Goal: Task Accomplishment & Management: Manage account settings

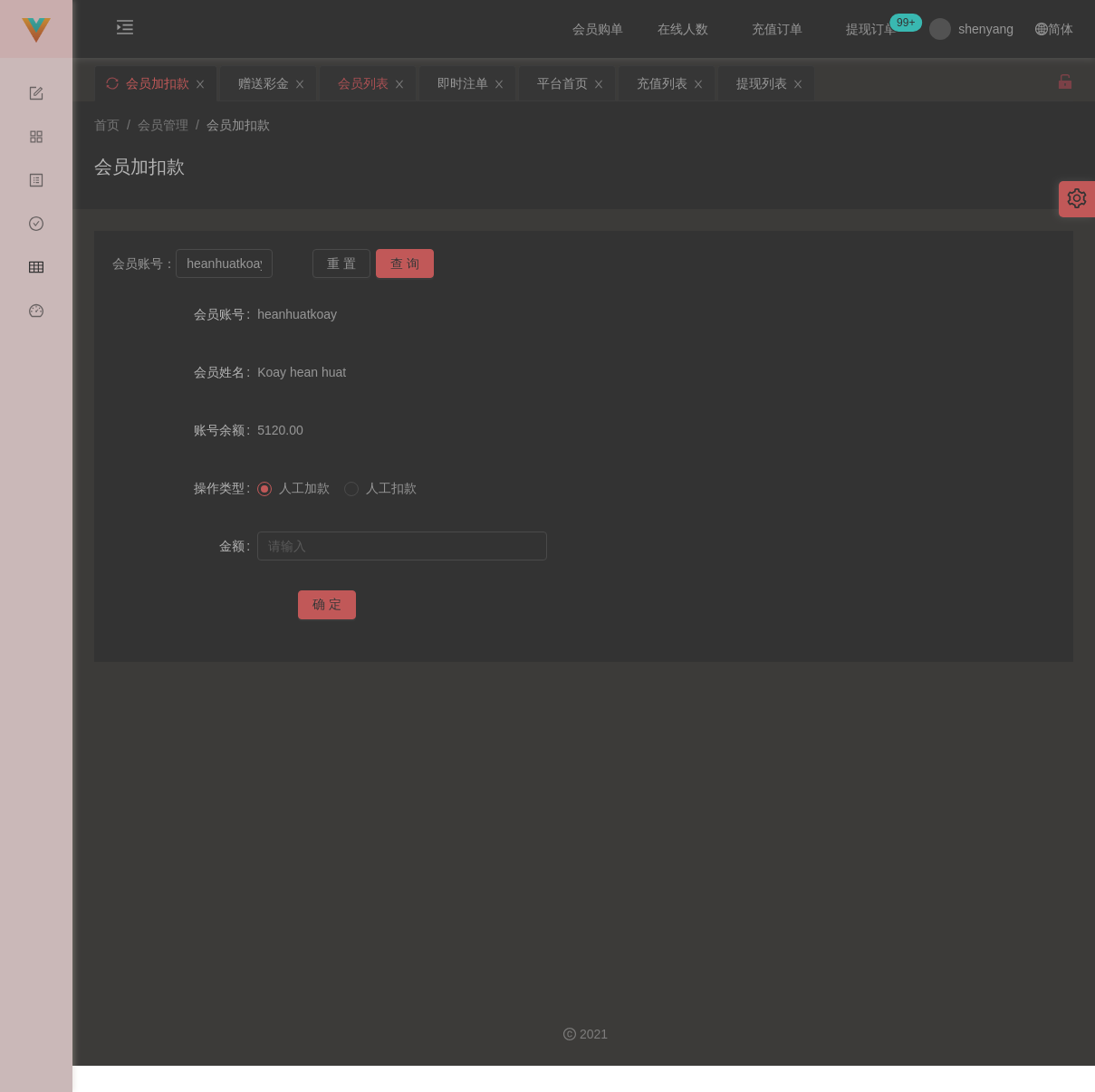
click at [379, 84] on div "会员列表" at bounding box center [363, 82] width 51 height 34
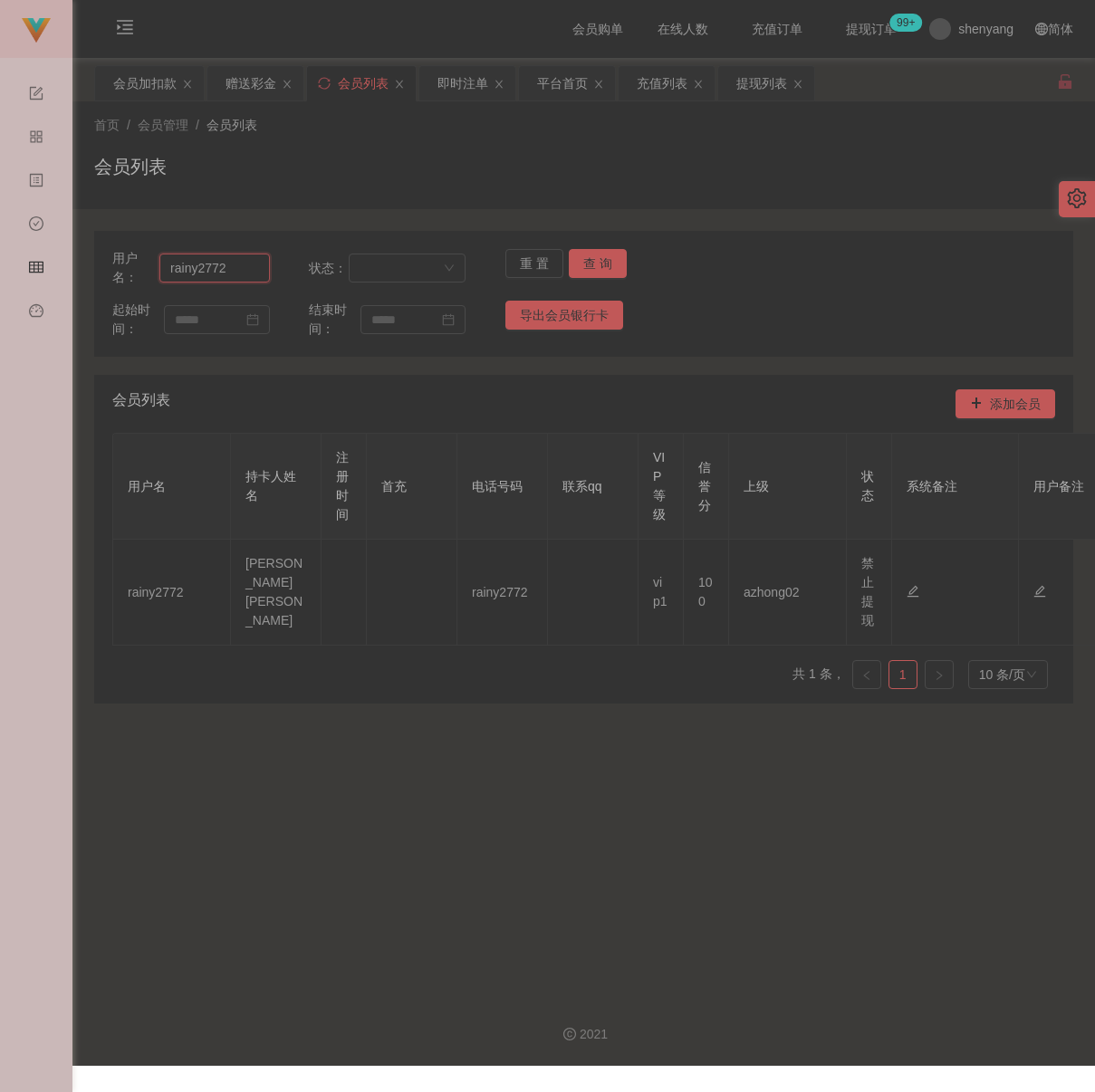
click at [257, 269] on input "rainy2772" at bounding box center [214, 268] width 109 height 29
paste input "heanhuatkoay"
type input "heanhuatkoay"
click at [586, 257] on button "查 询" at bounding box center [598, 263] width 58 height 29
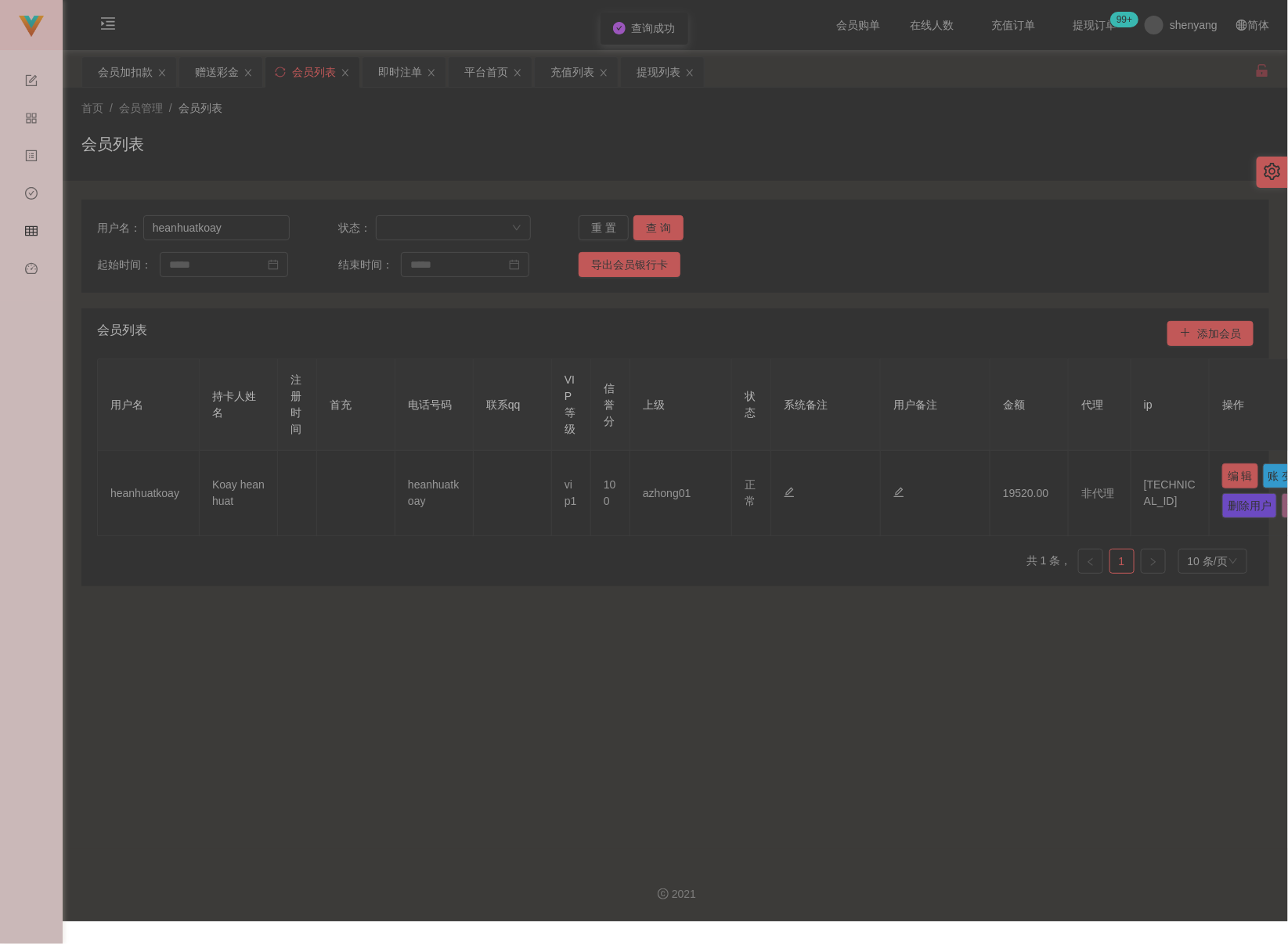
click at [946, 480] on button "编 辑" at bounding box center [1240, 476] width 36 height 25
type input "heanhuatkoay"
type input "Koay hean huat"
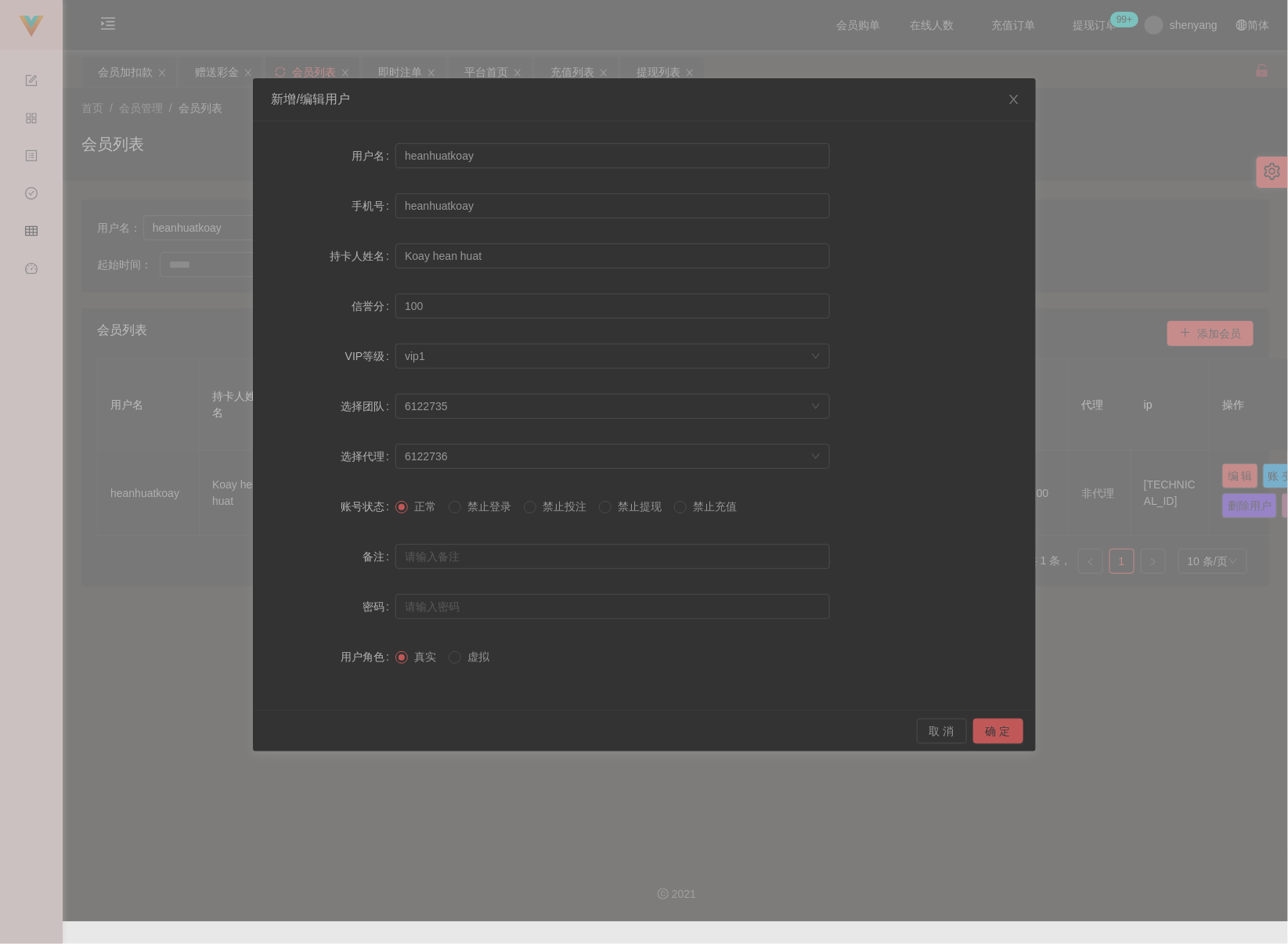
click at [623, 512] on span "禁止提现" at bounding box center [640, 507] width 56 height 13
click at [946, 731] on button "确 定" at bounding box center [998, 730] width 50 height 25
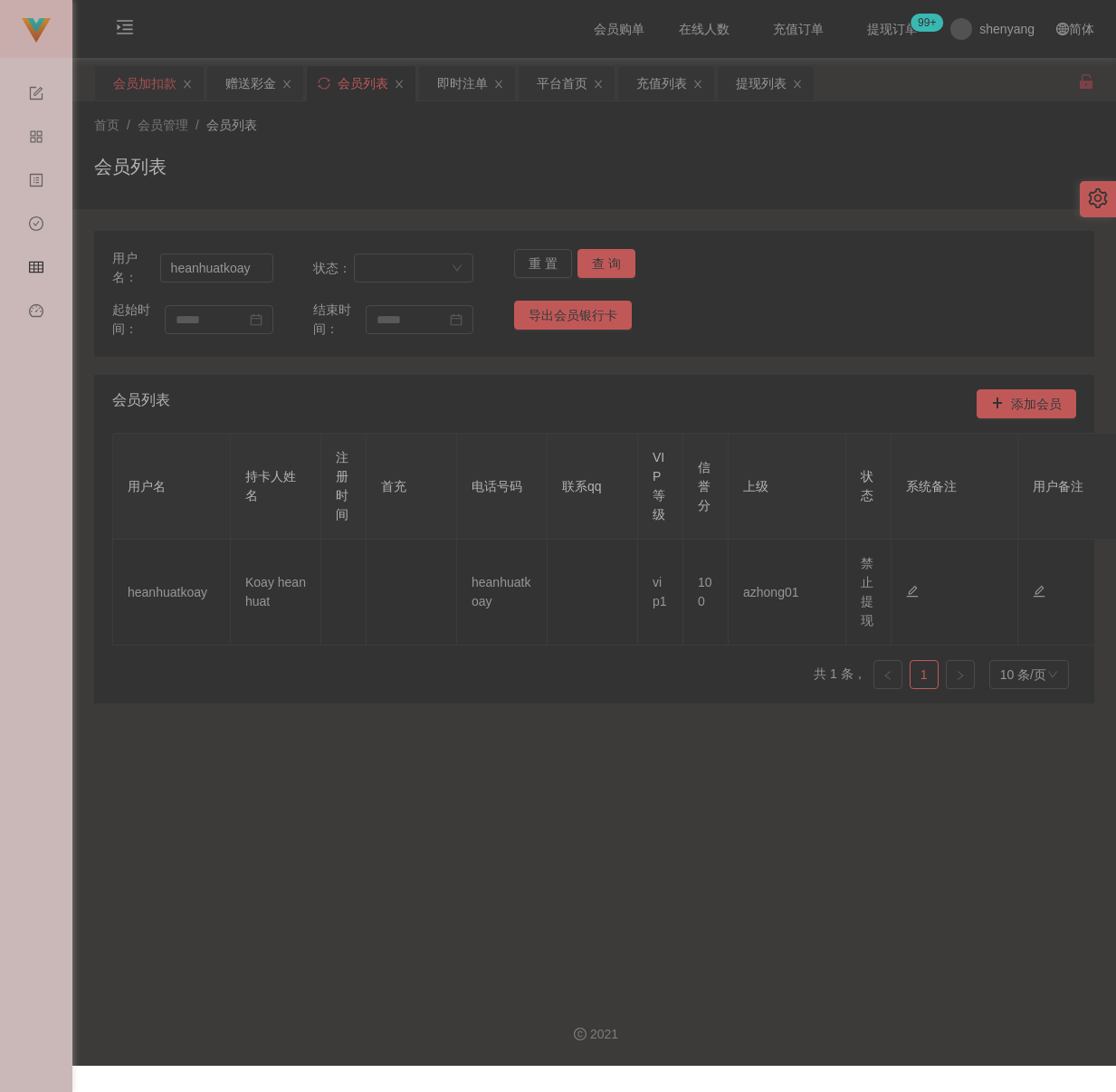
click at [140, 84] on div "会员加扣款" at bounding box center [144, 82] width 63 height 34
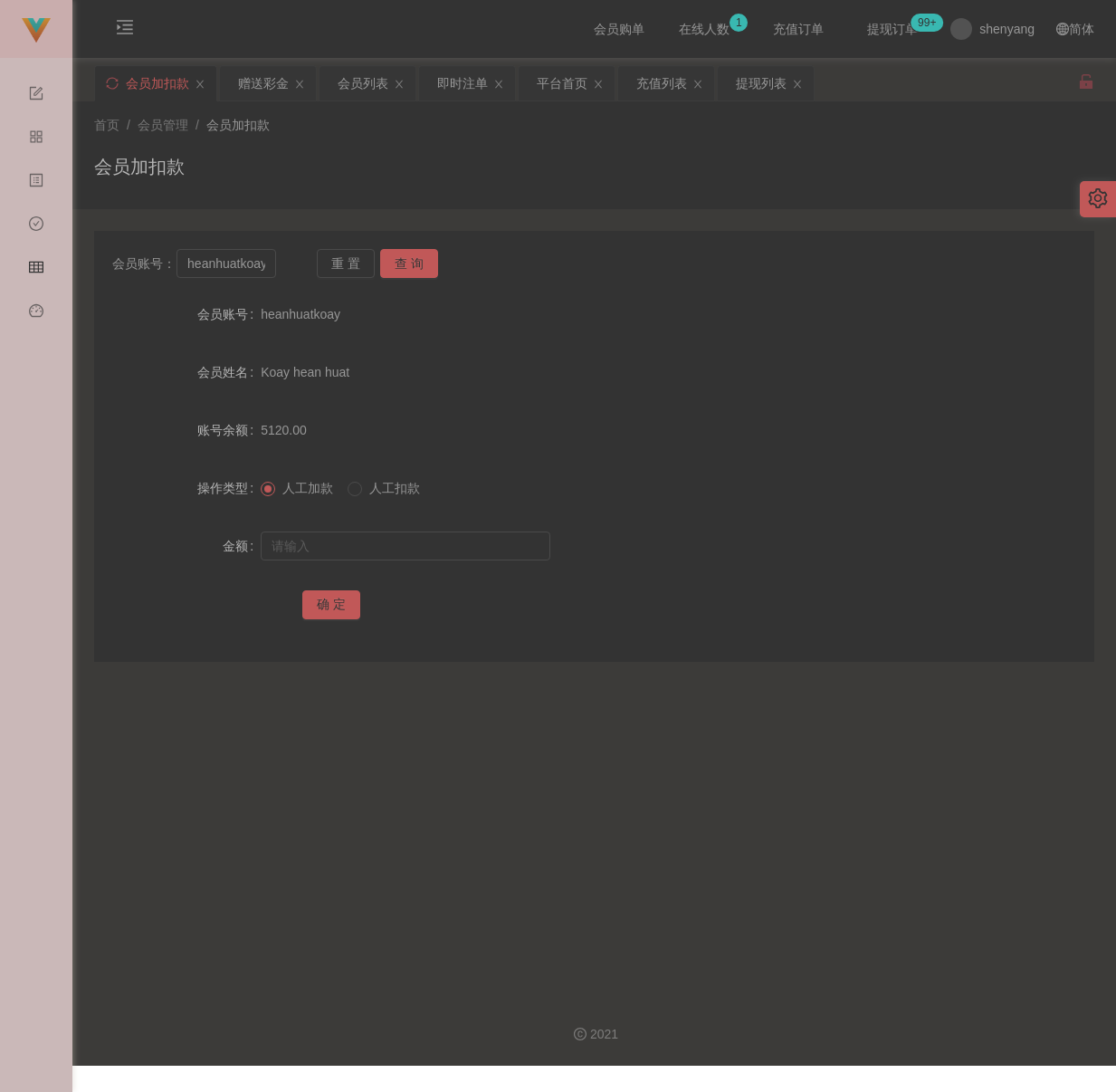
click at [549, 195] on div "首页 / 会员管理 / 会员加扣款 / 会员加扣款" at bounding box center [594, 155] width 1044 height 107
click at [237, 254] on input "heanhuatkoay" at bounding box center [227, 263] width 100 height 29
paste input "qq123"
type input "qq123"
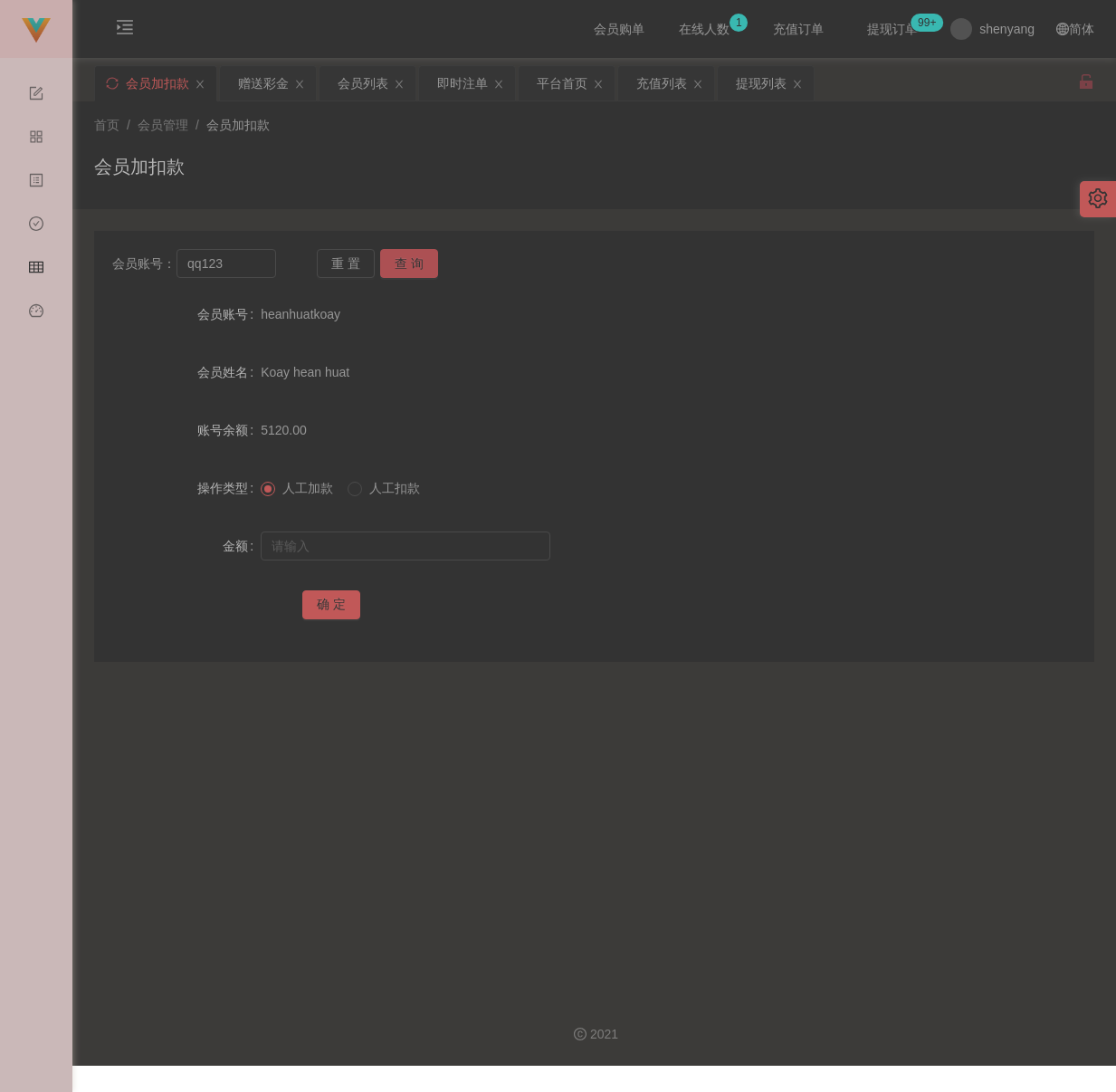
click at [410, 256] on button "查 询" at bounding box center [409, 263] width 58 height 29
click at [396, 557] on input "text" at bounding box center [406, 546] width 290 height 29
click at [449, 551] on input "text" at bounding box center [406, 546] width 290 height 29
paste input "30"
type input "30"
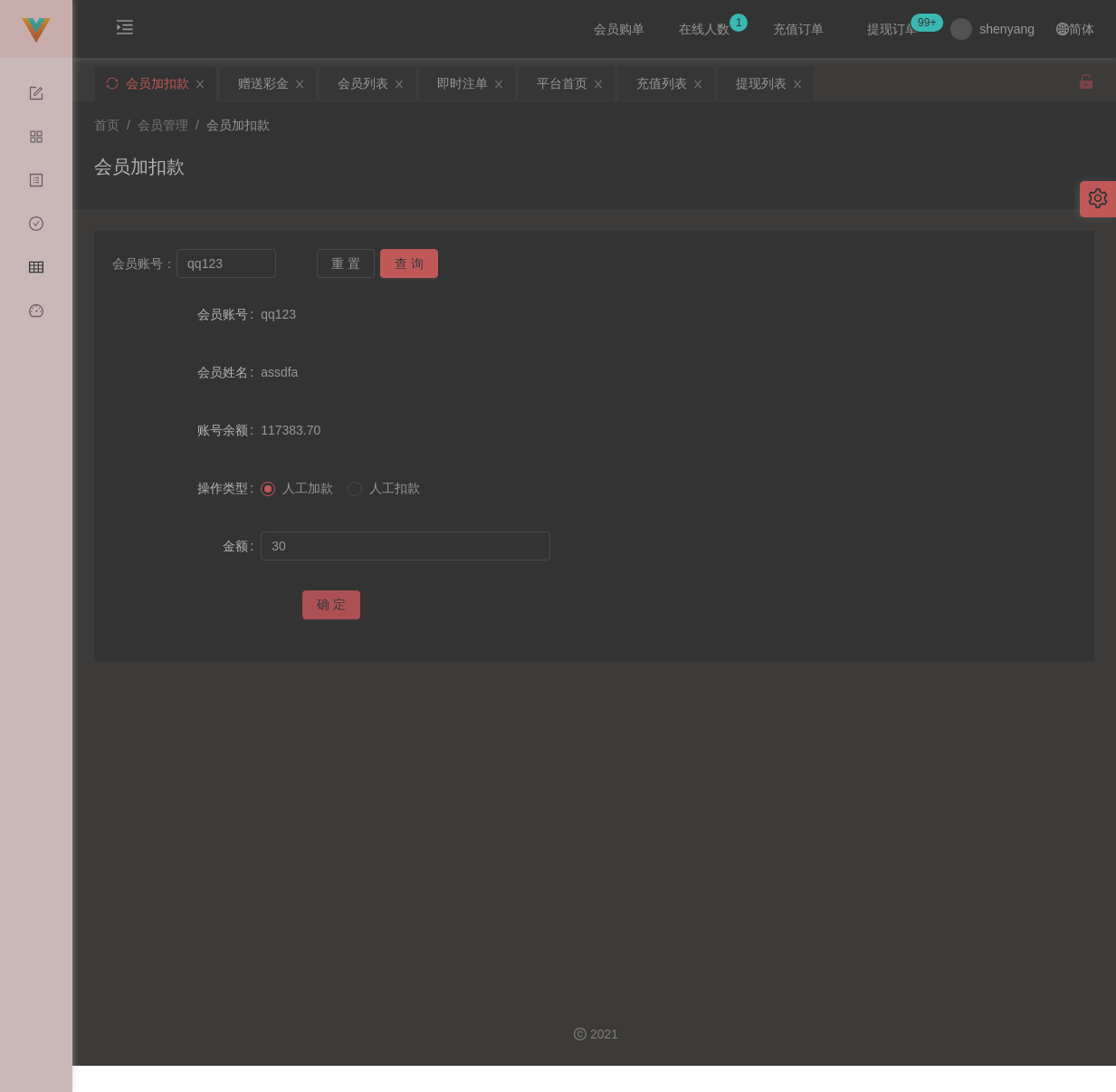
click at [338, 606] on button "确 定" at bounding box center [332, 604] width 58 height 29
click at [297, 172] on div "会员加扣款" at bounding box center [595, 173] width 1000 height 42
click at [233, 256] on input "qq123" at bounding box center [227, 263] width 100 height 29
paste input "heanhuatkoay"
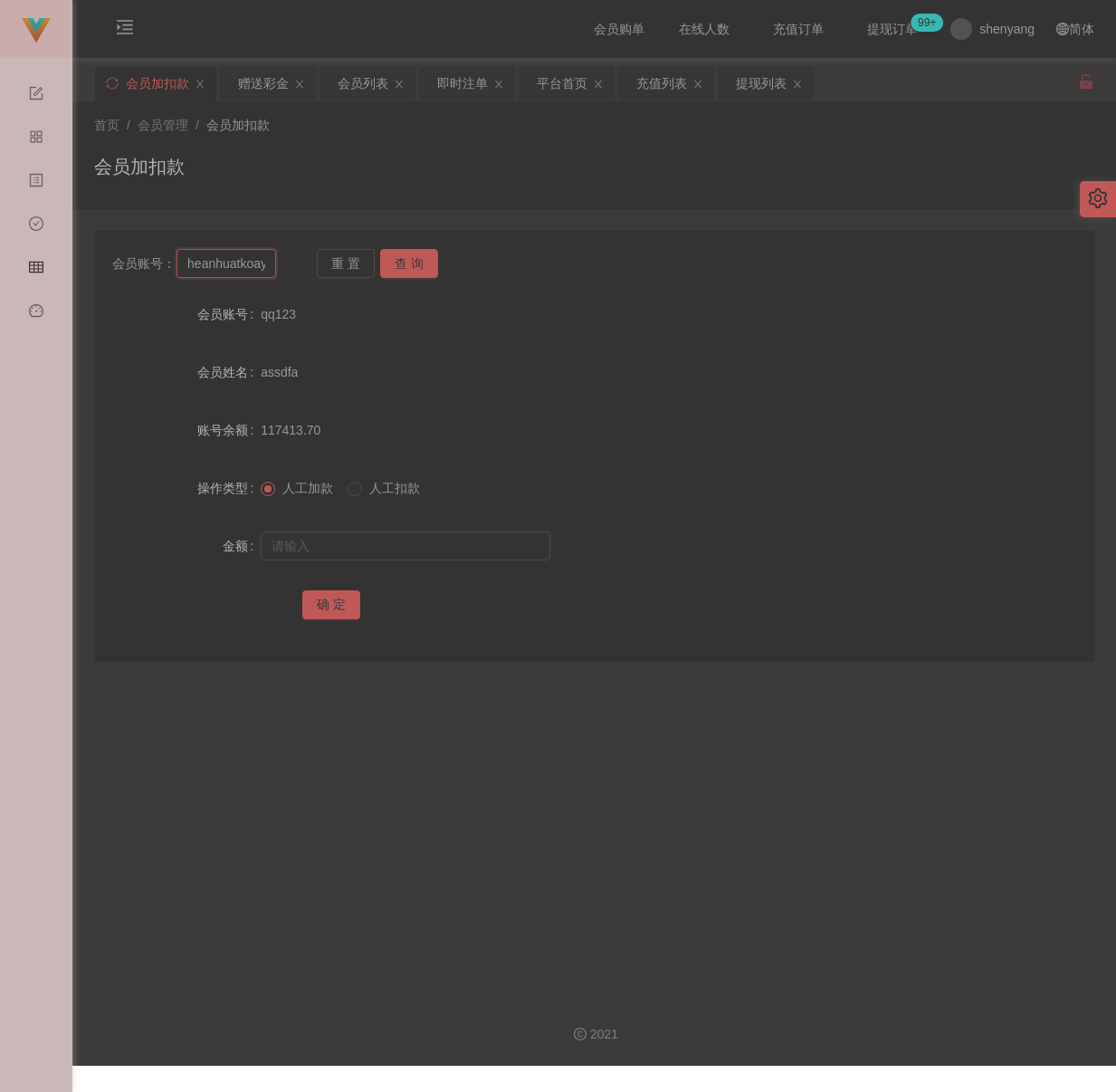
scroll to position [0, 4]
type input "heanhuatkoay"
click at [424, 263] on button "查 询" at bounding box center [409, 263] width 58 height 29
click at [388, 538] on input "text" at bounding box center [406, 546] width 290 height 29
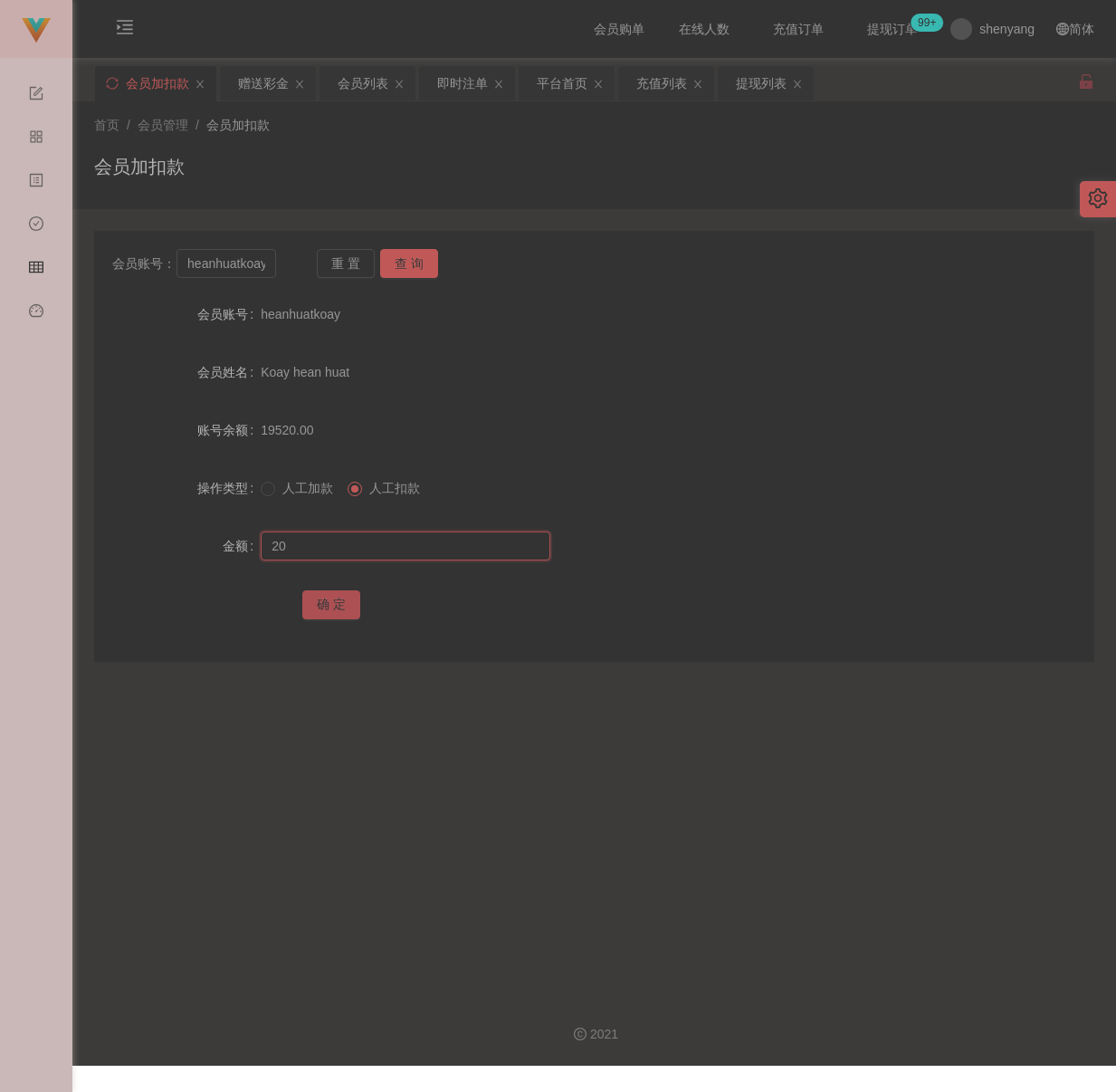
type input "20"
click at [323, 611] on button "确 定" at bounding box center [332, 604] width 58 height 29
click at [266, 270] on input "heanhuatkoay" at bounding box center [227, 263] width 100 height 29
paste input "khookianfung"
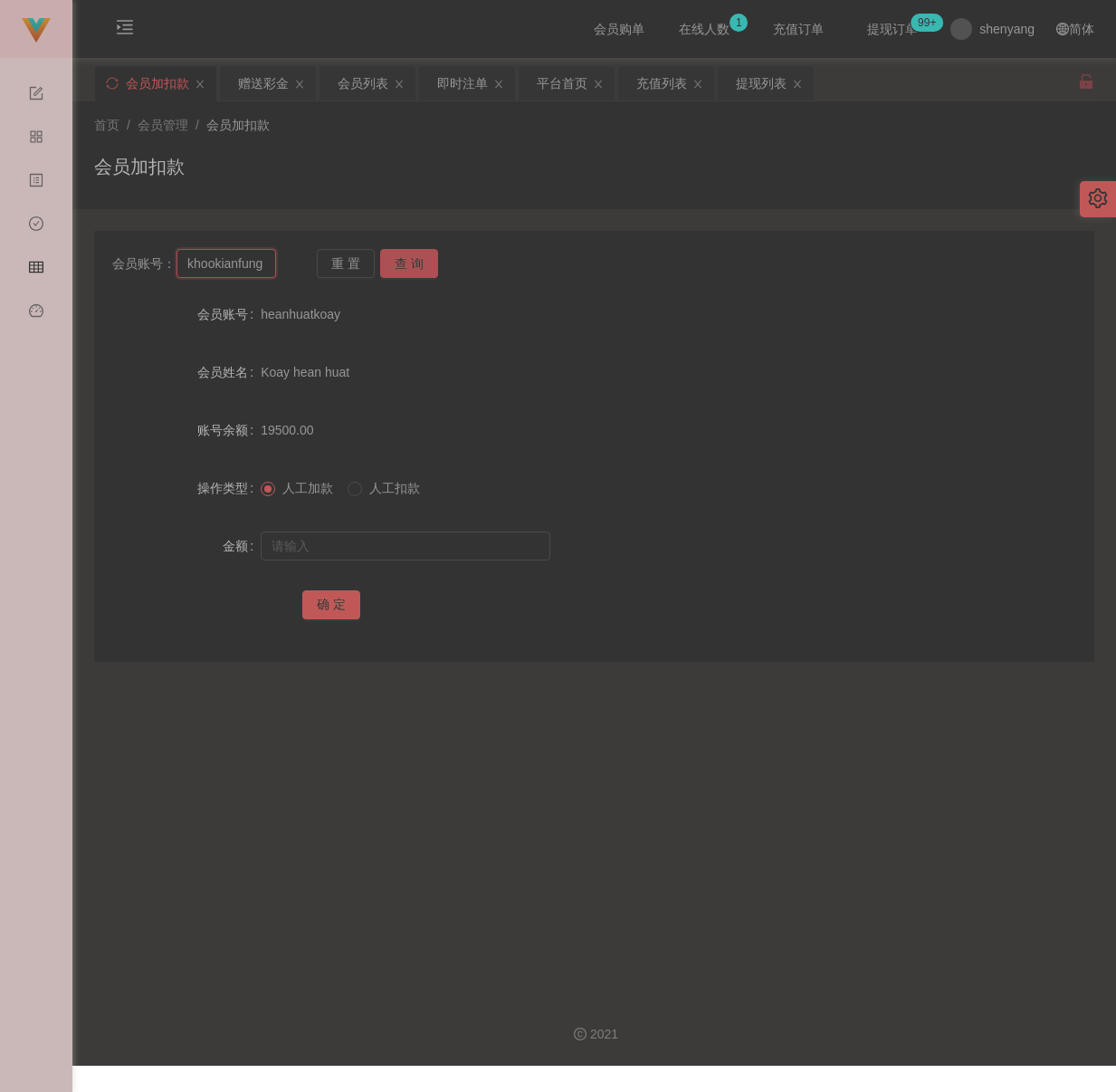
scroll to position [0, 1]
type input "khookianfung"
drag, startPoint x: 438, startPoint y: 263, endPoint x: 416, endPoint y: 262, distance: 22.0
click at [438, 262] on div "重 置 查 询" at bounding box center [398, 263] width 164 height 29
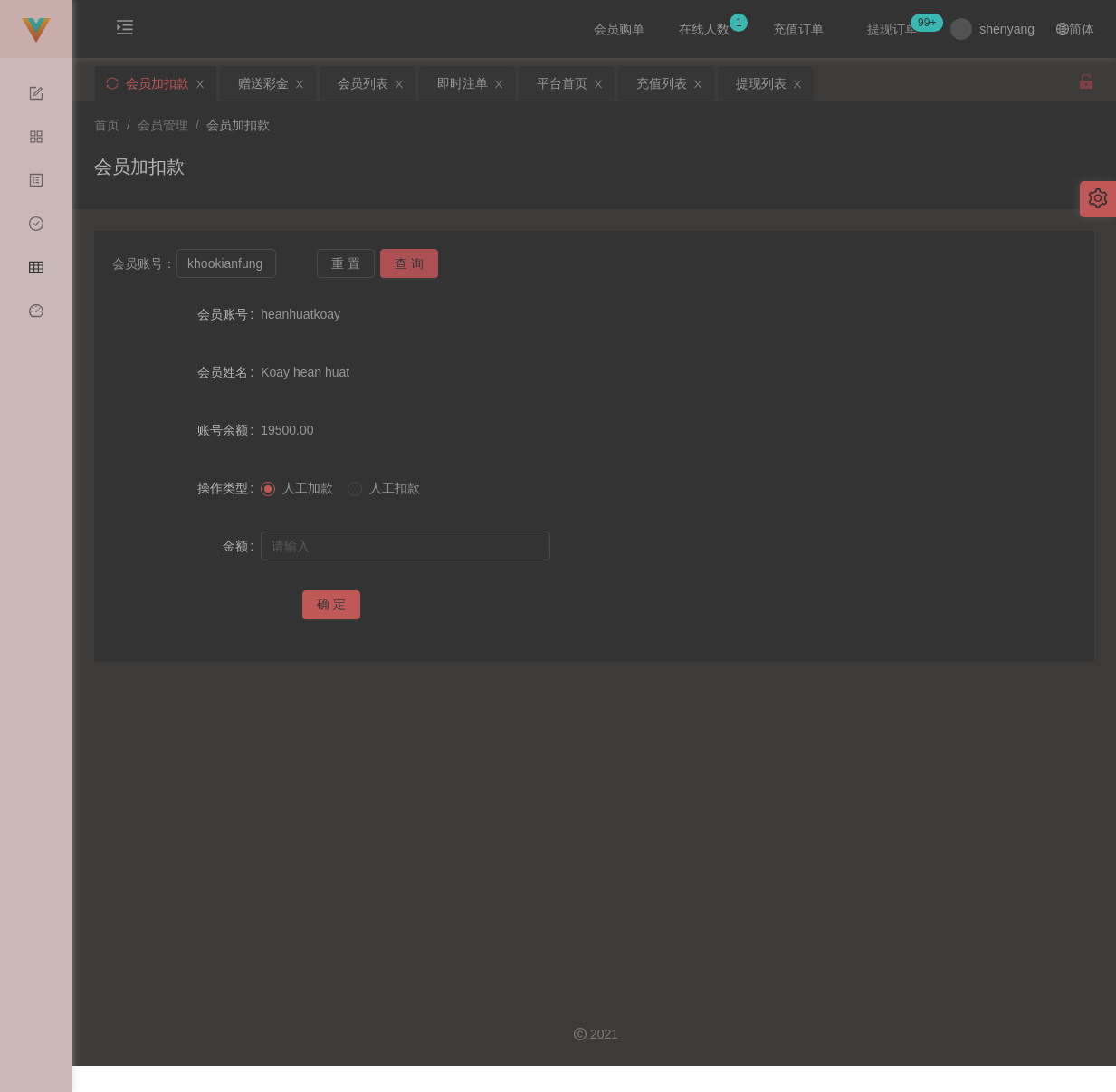
click at [416, 262] on button "查 询" at bounding box center [409, 263] width 58 height 29
click at [376, 546] on input "text" at bounding box center [406, 546] width 290 height 29
click at [460, 548] on input "text" at bounding box center [406, 546] width 290 height 29
paste input "30"
type input "30"
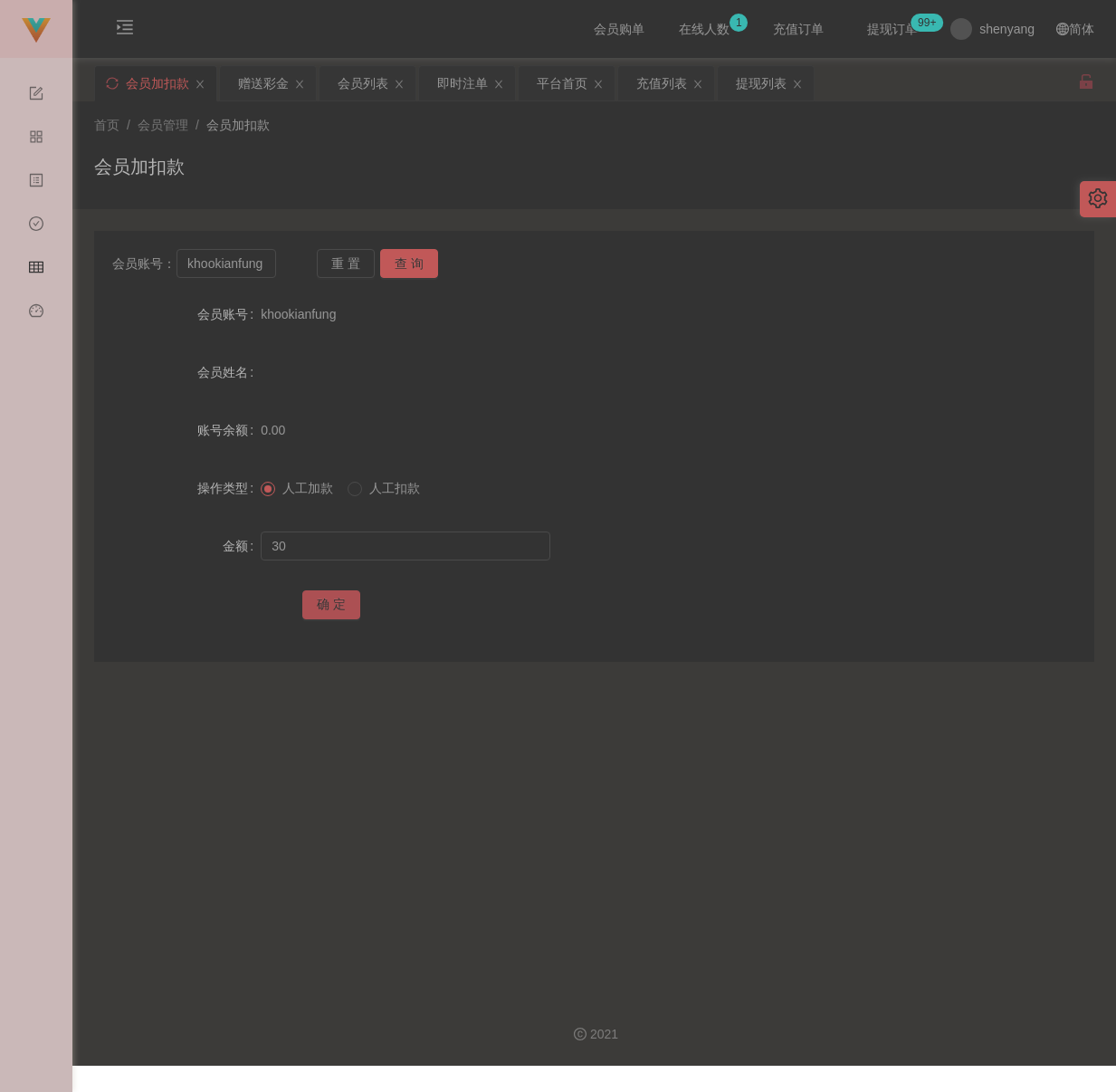
drag, startPoint x: 313, startPoint y: 592, endPoint x: 345, endPoint y: 593, distance: 32.0
click at [313, 592] on button "确 定" at bounding box center [332, 604] width 58 height 29
click at [209, 254] on input "khookianfung" at bounding box center [227, 263] width 100 height 29
paste input "Joker3898"
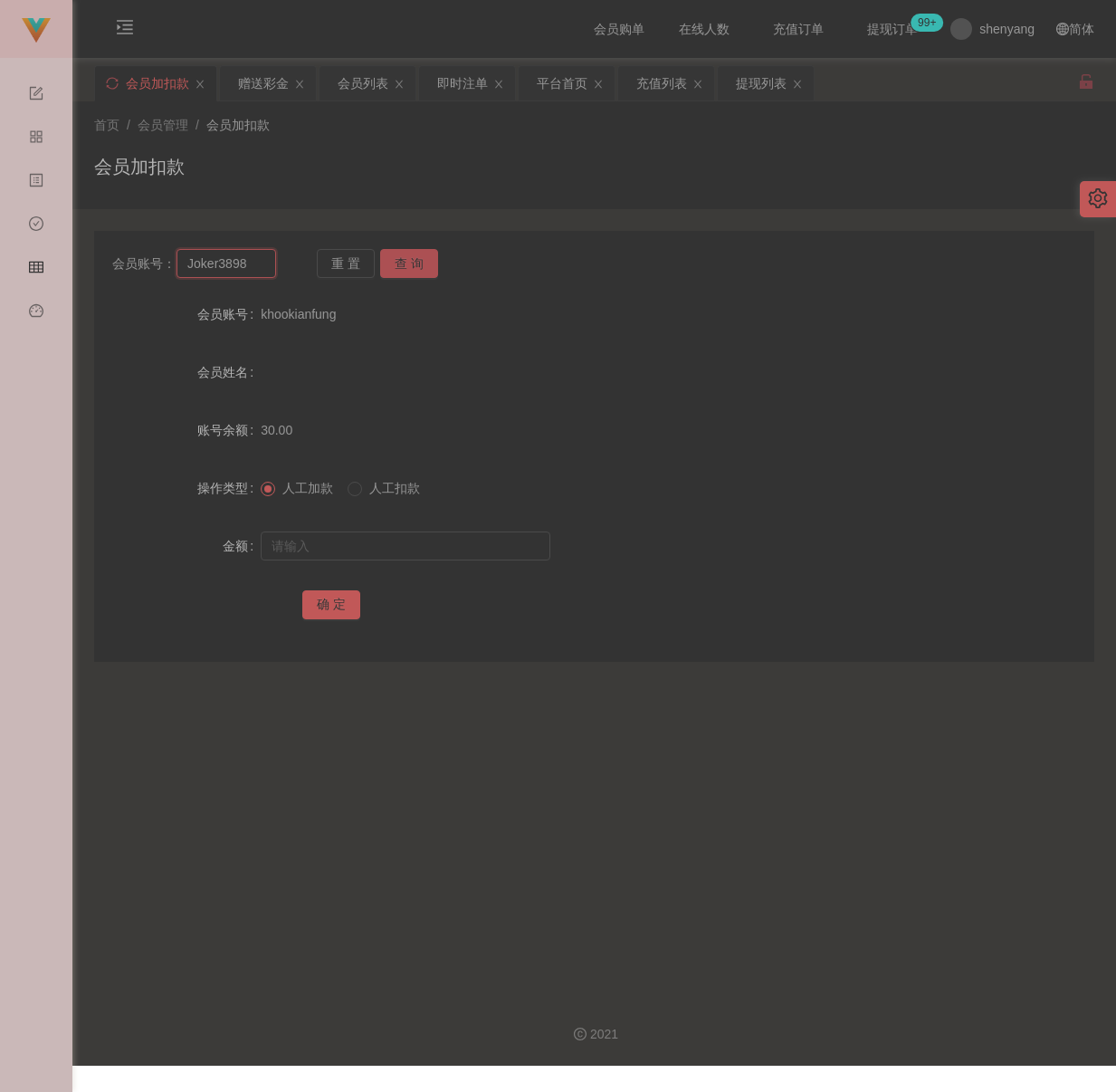
type input "Joker3898"
click at [388, 256] on button "查 询" at bounding box center [409, 263] width 58 height 29
click at [375, 538] on input "text" at bounding box center [406, 546] width 290 height 29
click at [420, 546] on input "text" at bounding box center [406, 546] width 290 height 29
paste input "30"
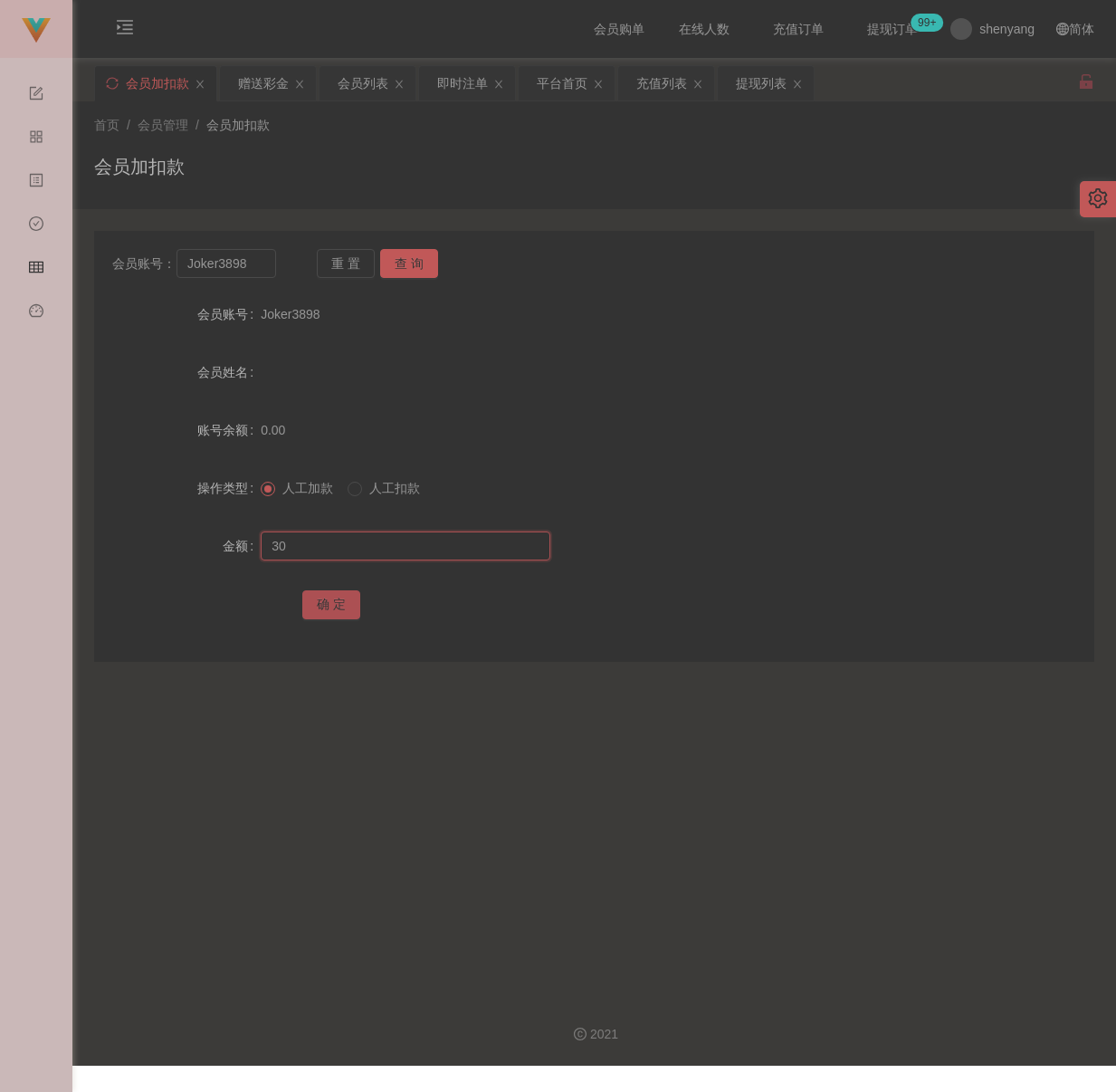
type input "30"
click at [335, 601] on button "确 定" at bounding box center [332, 604] width 58 height 29
click at [379, 158] on div "会员加扣款" at bounding box center [595, 173] width 1000 height 42
click at [257, 258] on input "Joker3898" at bounding box center [227, 263] width 100 height 29
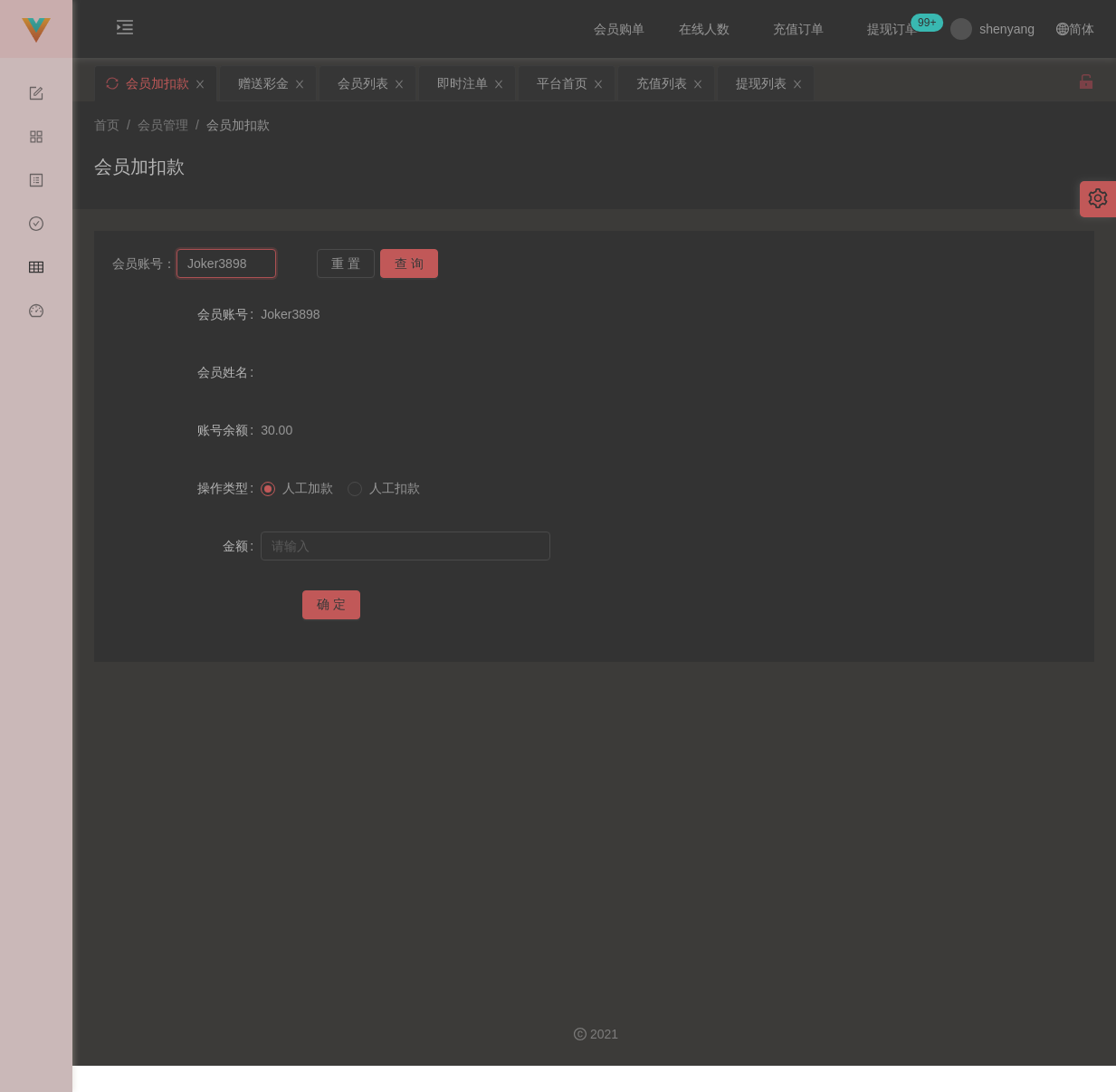
paste input "WW123"
type input "WW123"
click at [399, 259] on button "查 询" at bounding box center [409, 263] width 58 height 29
click at [373, 546] on input "text" at bounding box center [406, 546] width 290 height 29
click at [437, 546] on input "text" at bounding box center [406, 546] width 290 height 29
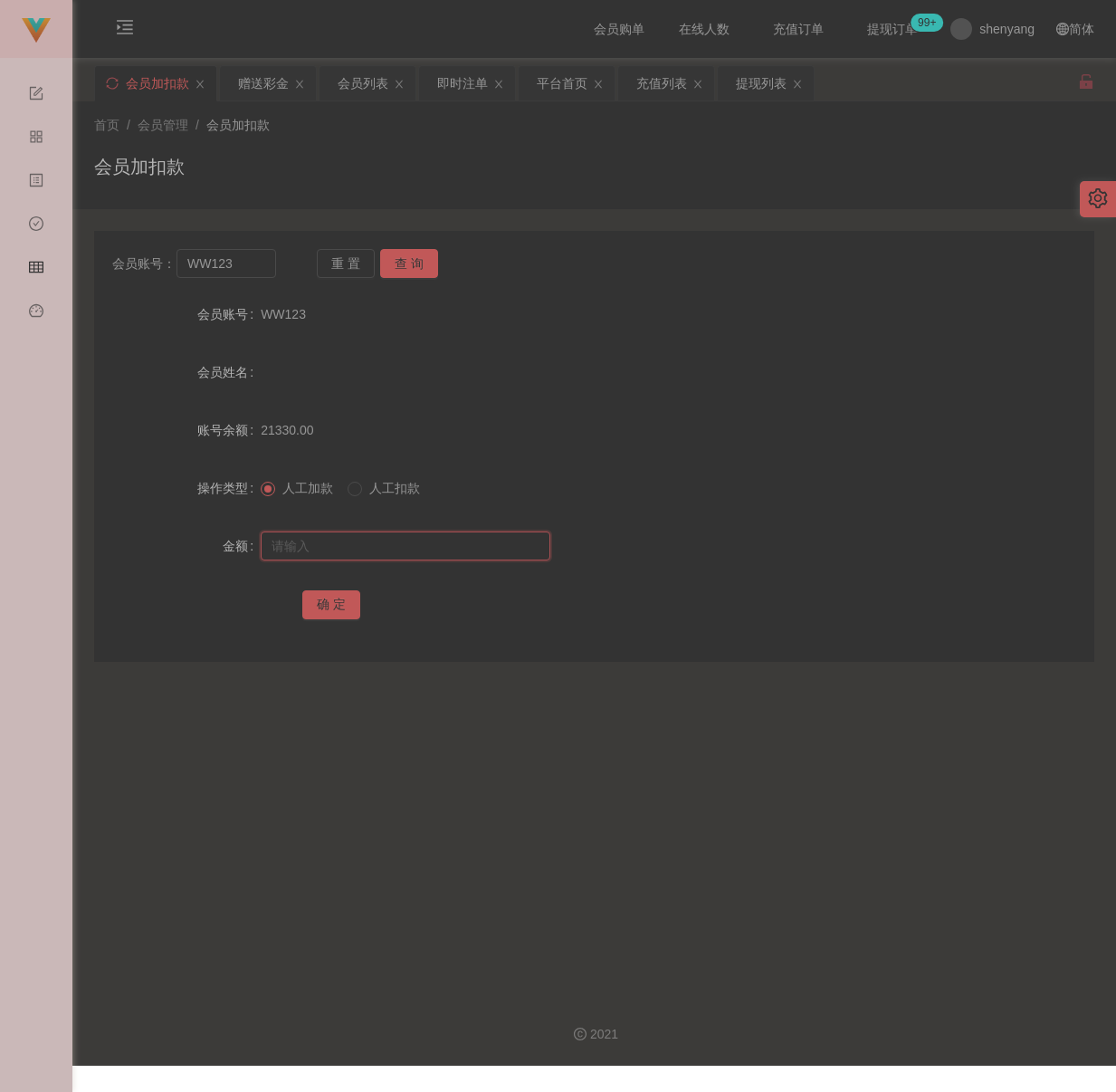
paste input "30"
type input "30"
click at [324, 596] on button "确 定" at bounding box center [332, 604] width 58 height 29
